Goal: Check status

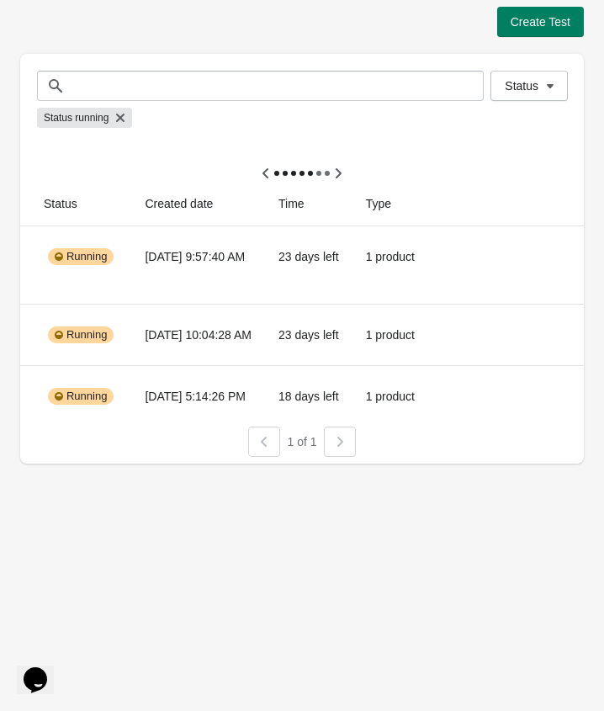
scroll to position [0, 268]
click at [497, 333] on button "View results" at bounding box center [481, 333] width 63 height 13
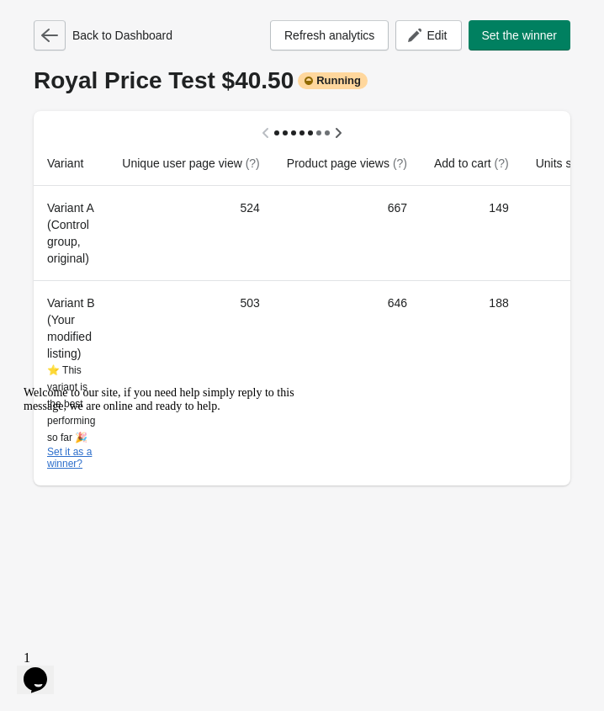
click at [51, 38] on icon "button" at bounding box center [49, 35] width 17 height 17
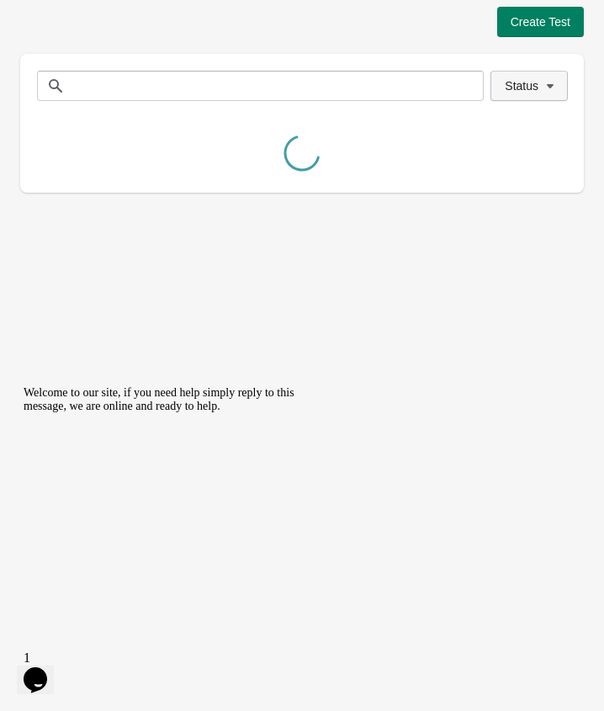
click at [508, 95] on button "Status" at bounding box center [529, 86] width 77 height 30
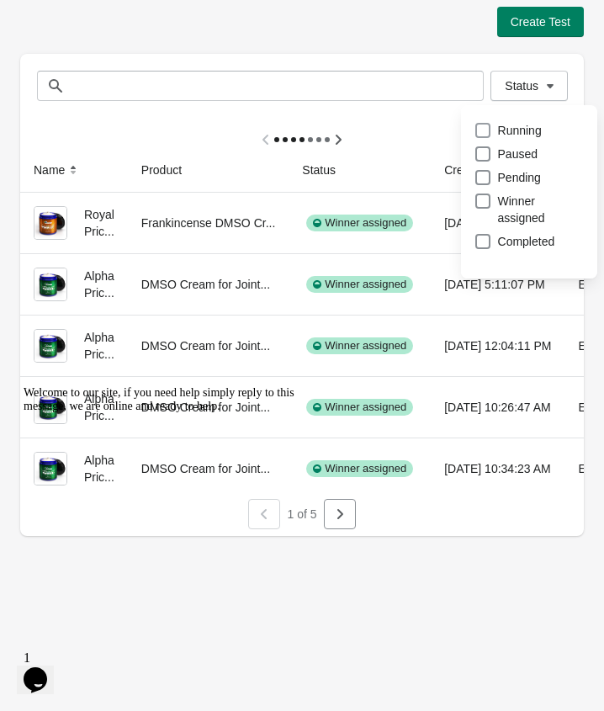
click at [498, 136] on span "Running" at bounding box center [520, 130] width 44 height 17
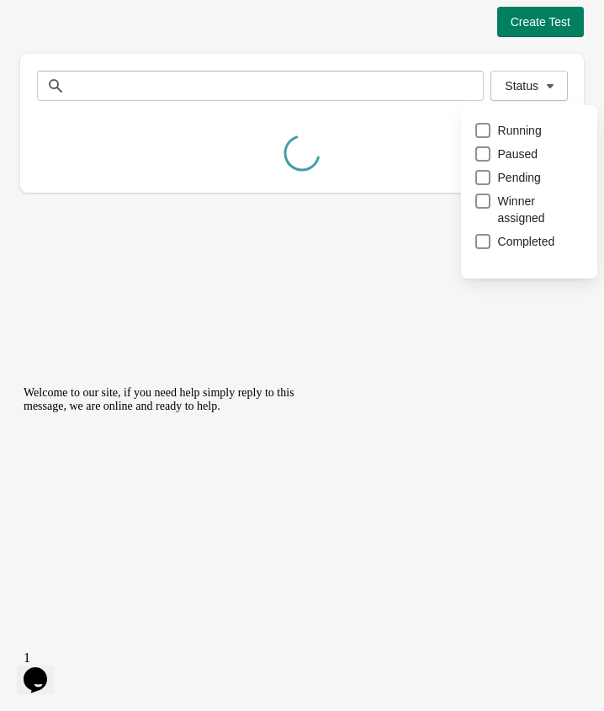
click at [414, 43] on div "Create Test Status Status Name Product Status Created date Time Type Royal Pric…" at bounding box center [302, 100] width 564 height 186
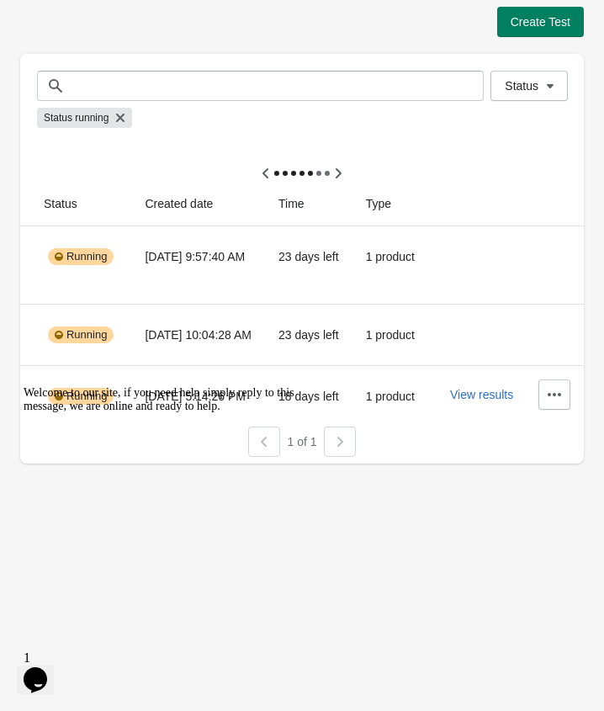
scroll to position [0, 268]
click at [481, 399] on button "View results" at bounding box center [481, 394] width 63 height 13
